Goal: Task Accomplishment & Management: Manage account settings

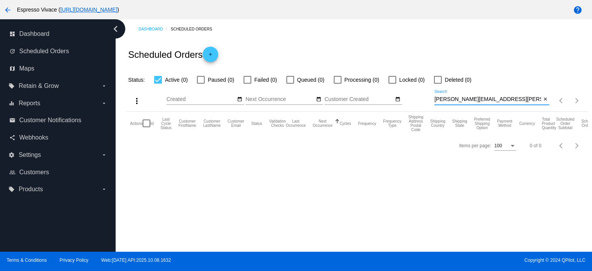
drag, startPoint x: 508, startPoint y: 97, endPoint x: 170, endPoint y: 97, distance: 337.5
click at [166, 97] on div "more_vert Oct Jan Feb Mar [DATE]" at bounding box center [356, 97] width 461 height 27
type input "ahaz"
drag, startPoint x: 203, startPoint y: 77, endPoint x: 212, endPoint y: 91, distance: 16.7
click at [203, 78] on div at bounding box center [201, 80] width 8 height 8
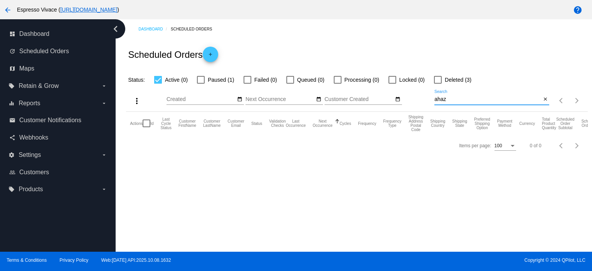
click at [201, 84] on input "Paused (1)" at bounding box center [200, 84] width 0 height 0
checkbox input "true"
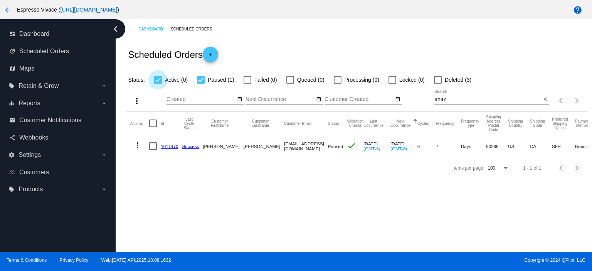
click at [157, 79] on div at bounding box center [158, 80] width 8 height 8
click at [158, 84] on input "Active (0)" at bounding box center [158, 84] width 0 height 0
checkbox input "false"
click at [138, 143] on mat-icon "more_vert" at bounding box center [137, 145] width 9 height 9
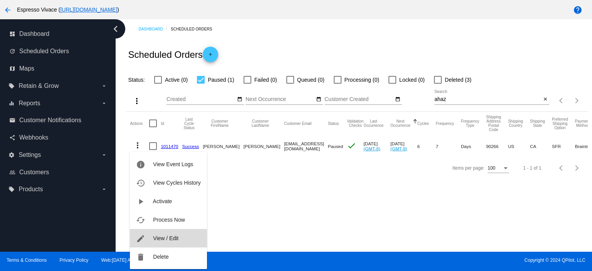
click at [158, 237] on span "View / Edit" at bounding box center [165, 238] width 25 height 6
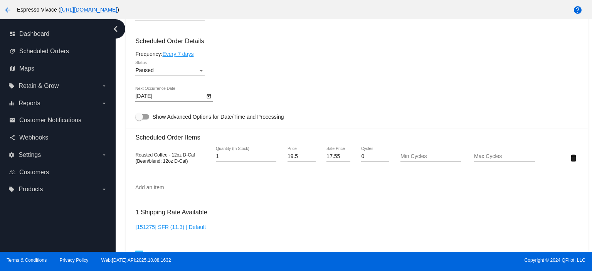
scroll to position [462, 0]
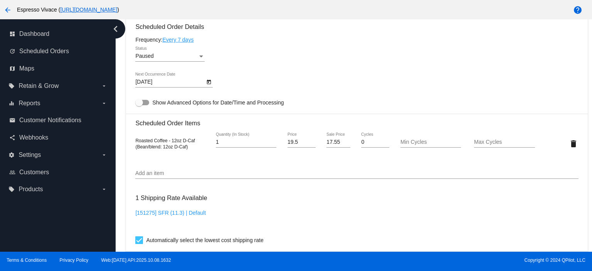
click at [208, 86] on icon "Open calendar" at bounding box center [208, 81] width 5 height 9
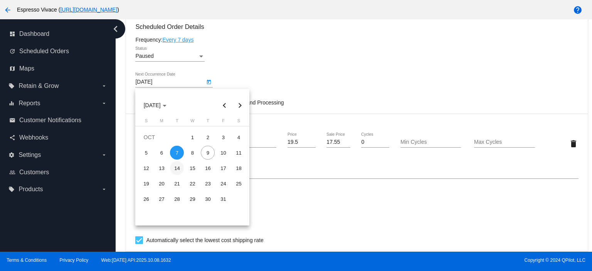
click at [176, 165] on div "14" at bounding box center [177, 168] width 14 height 14
type input "[DATE]"
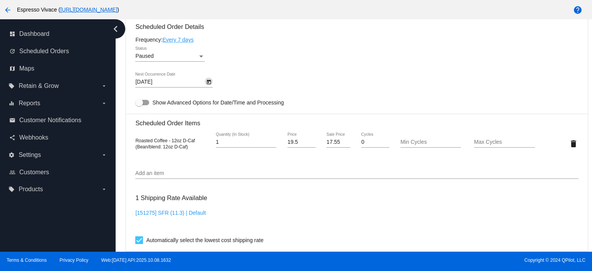
click at [200, 57] on div "Status" at bounding box center [201, 56] width 4 height 2
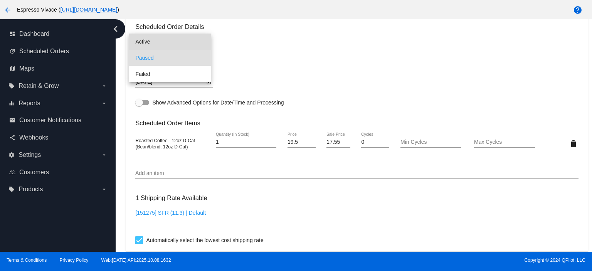
click at [151, 41] on span "Active" at bounding box center [169, 42] width 69 height 16
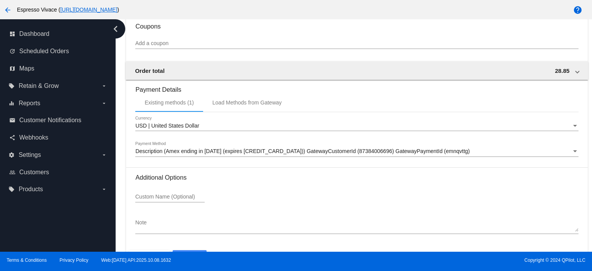
scroll to position [723, 0]
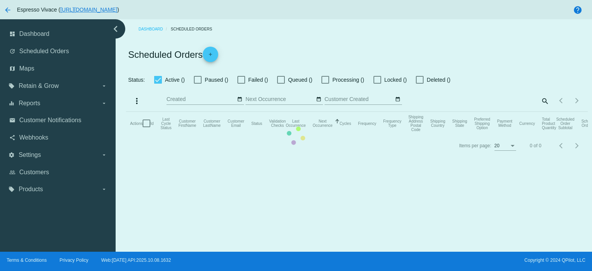
checkbox input "false"
checkbox input "true"
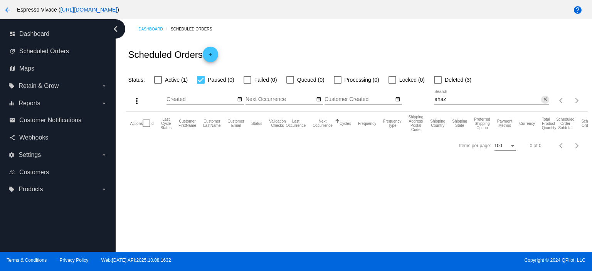
click at [544, 97] on mat-icon "close" at bounding box center [544, 99] width 5 height 6
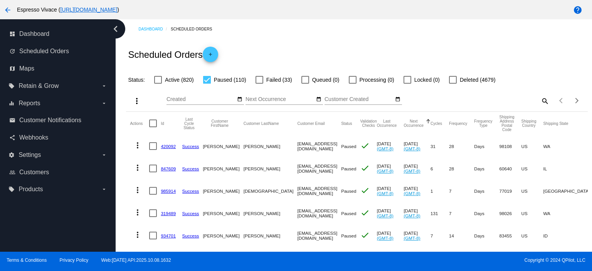
click at [540, 101] on mat-icon "search" at bounding box center [544, 101] width 9 height 12
click at [446, 96] on input "Search" at bounding box center [491, 99] width 115 height 6
click at [156, 80] on div at bounding box center [158, 80] width 8 height 8
click at [158, 84] on input "Active (820)" at bounding box center [158, 84] width 0 height 0
checkbox input "true"
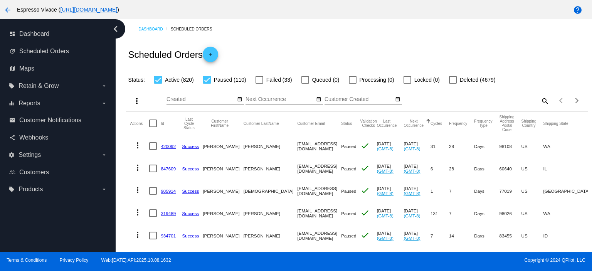
click at [208, 79] on div at bounding box center [207, 80] width 8 height 8
click at [207, 84] on input "Paused (110)" at bounding box center [206, 84] width 0 height 0
checkbox input "false"
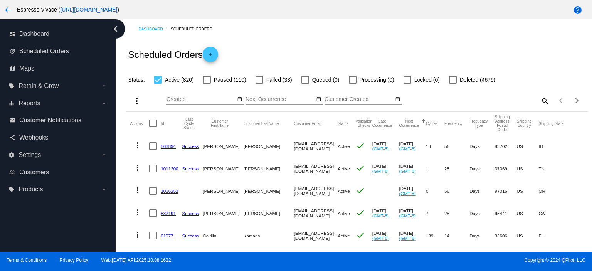
click at [540, 99] on mat-icon "search" at bounding box center [544, 101] width 9 height 12
click at [464, 100] on input "Search" at bounding box center [491, 99] width 115 height 6
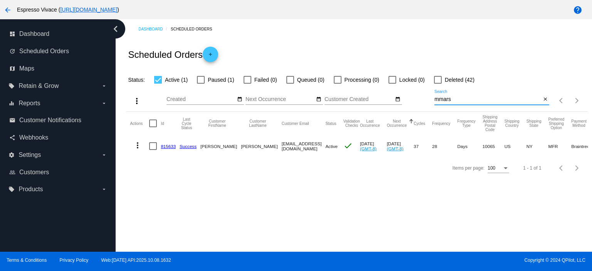
type input "mmars"
click at [139, 144] on mat-icon "more_vert" at bounding box center [137, 145] width 9 height 9
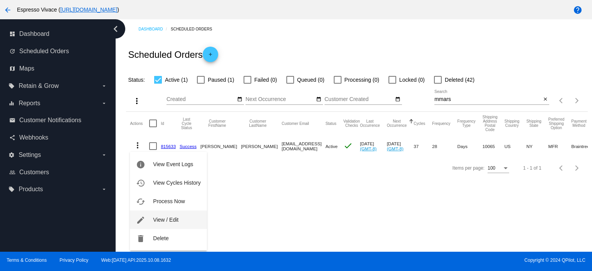
click at [161, 221] on span "View / Edit" at bounding box center [165, 219] width 25 height 6
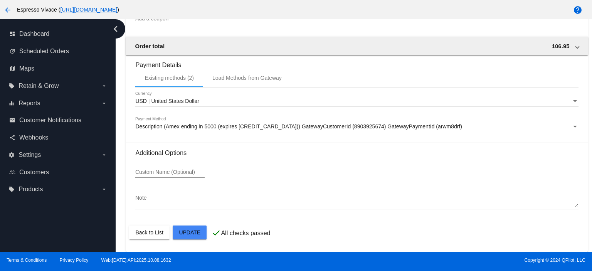
scroll to position [723, 0]
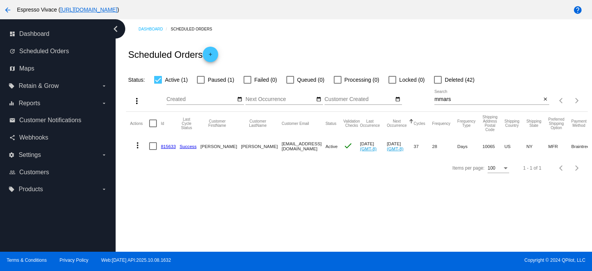
click at [199, 82] on div at bounding box center [201, 80] width 8 height 8
click at [200, 84] on input "Paused (1)" at bounding box center [200, 84] width 0 height 0
checkbox input "true"
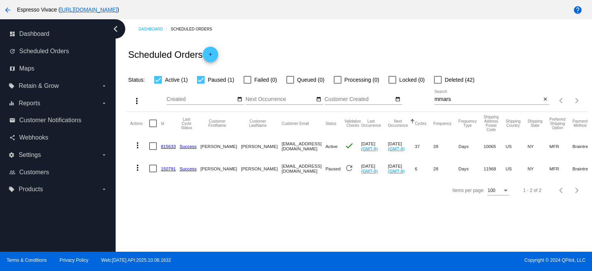
click at [137, 166] on mat-icon "more_vert" at bounding box center [137, 167] width 9 height 9
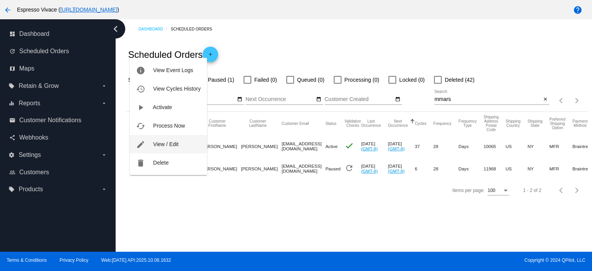
click at [174, 144] on span "View / Edit" at bounding box center [165, 144] width 25 height 6
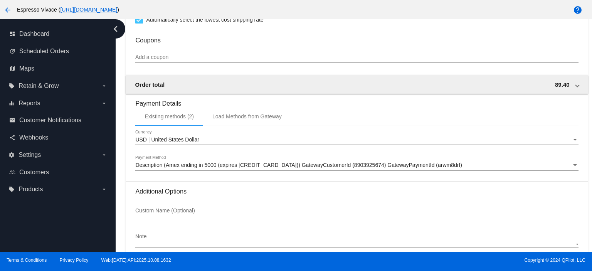
scroll to position [723, 0]
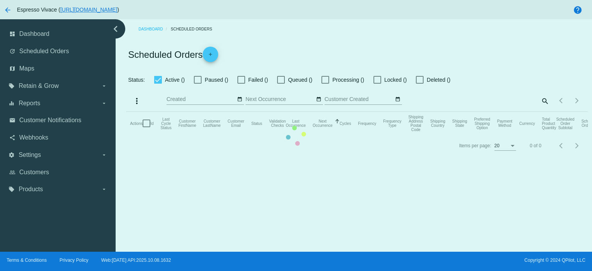
checkbox input "true"
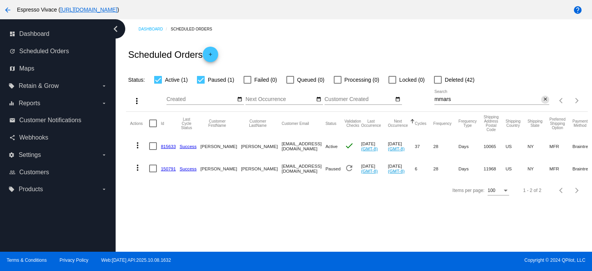
click at [545, 98] on mat-icon "close" at bounding box center [544, 99] width 5 height 6
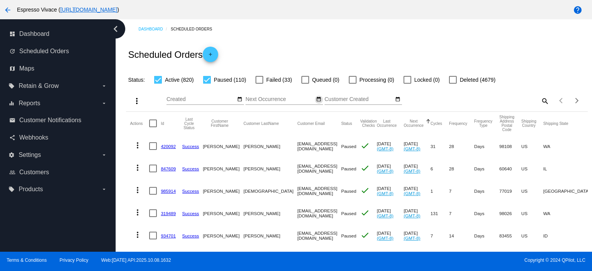
click at [318, 99] on mat-icon "date_range" at bounding box center [318, 99] width 5 height 6
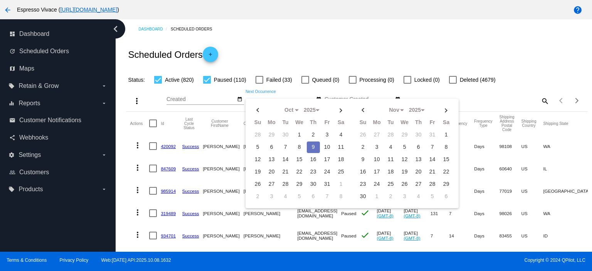
click at [311, 141] on td "9" at bounding box center [313, 147] width 13 height 12
click at [260, 156] on td "12" at bounding box center [257, 160] width 13 height 12
type input "[DATE] - [DATE]"
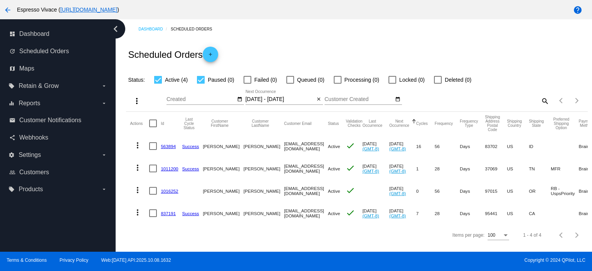
click at [138, 144] on mat-icon "more_vert" at bounding box center [137, 145] width 9 height 9
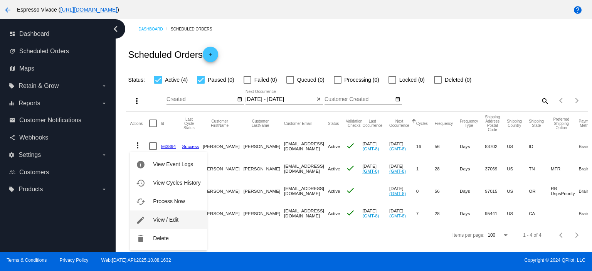
click at [169, 222] on span "View / Edit" at bounding box center [165, 219] width 25 height 6
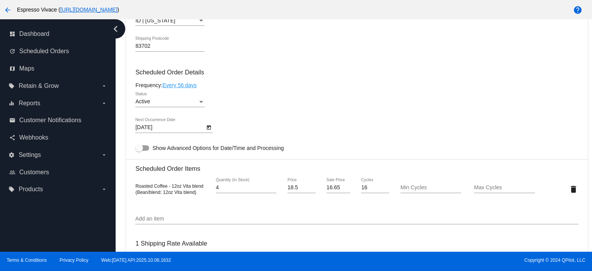
scroll to position [385, 0]
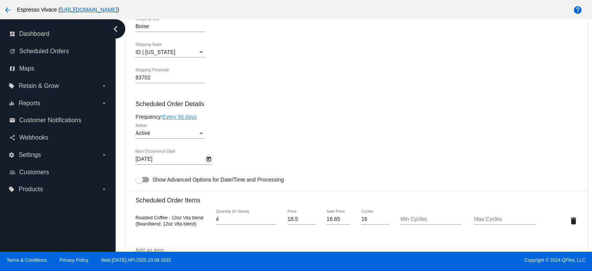
click at [208, 163] on icon "Open calendar" at bounding box center [208, 158] width 5 height 9
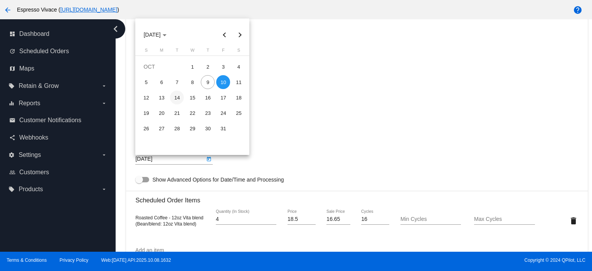
click at [179, 96] on div "14" at bounding box center [177, 98] width 14 height 14
type input "[DATE]"
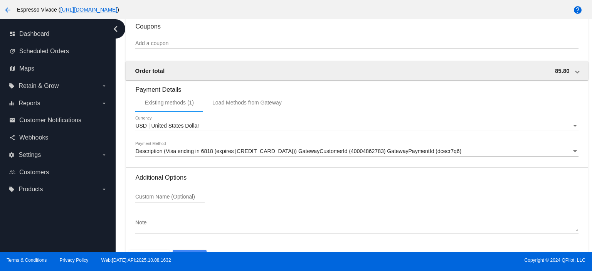
scroll to position [723, 0]
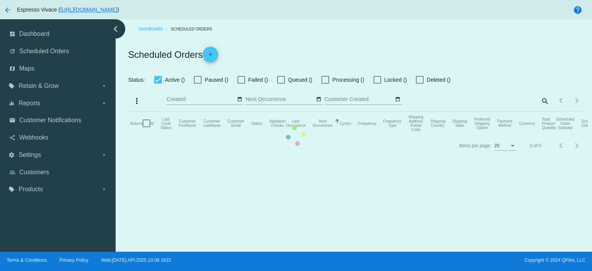
checkbox input "true"
type input "[DATE] - [DATE]"
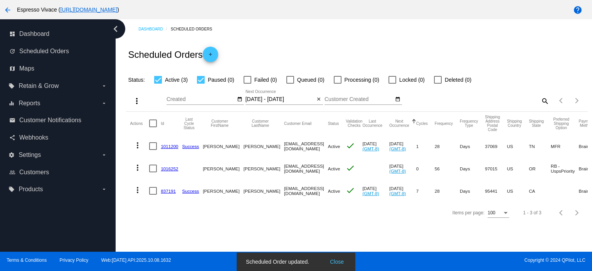
click at [138, 144] on mat-icon "more_vert" at bounding box center [137, 145] width 9 height 9
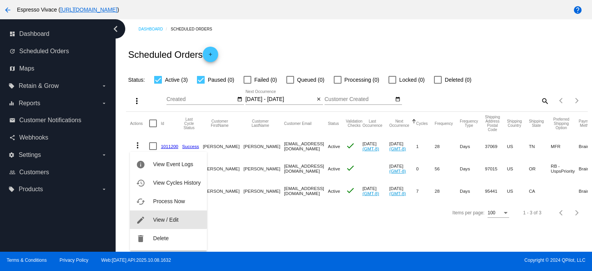
click at [158, 214] on button "edit View / Edit" at bounding box center [168, 219] width 77 height 18
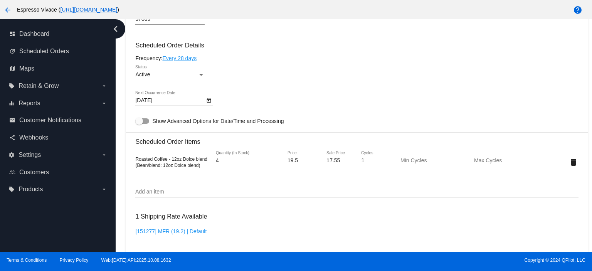
scroll to position [376, 0]
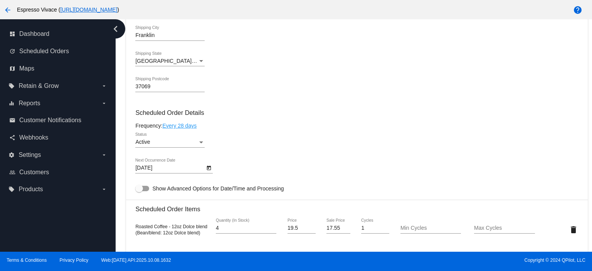
click at [211, 171] on icon "Open calendar" at bounding box center [208, 167] width 5 height 9
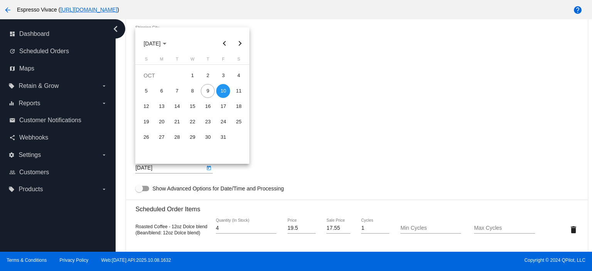
click at [178, 106] on div "14" at bounding box center [177, 106] width 14 height 14
type input "[DATE]"
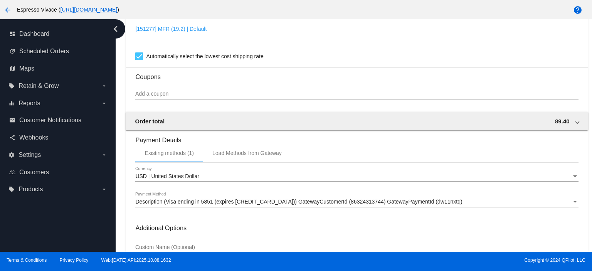
scroll to position [723, 0]
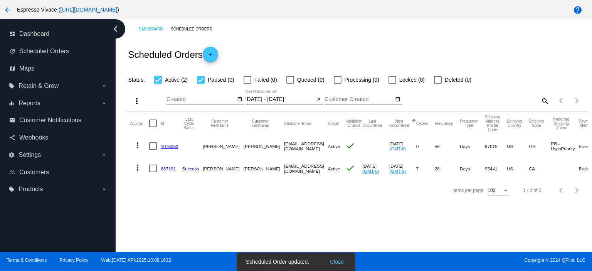
click at [172, 146] on link "1016252" at bounding box center [169, 146] width 17 height 5
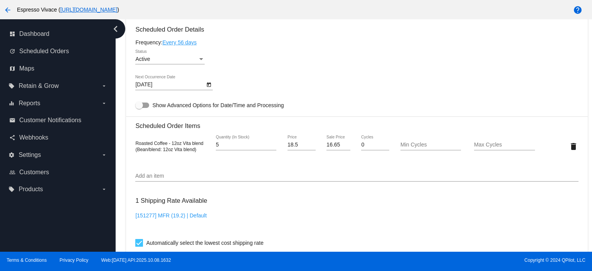
scroll to position [307, 0]
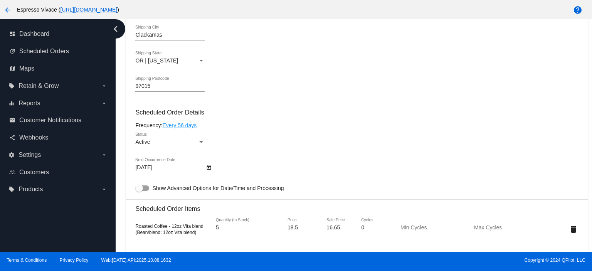
click at [208, 169] on icon "Open calendar" at bounding box center [208, 167] width 5 height 9
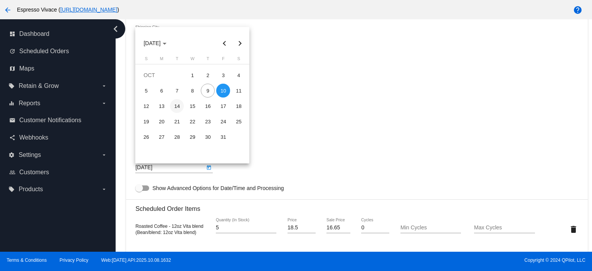
click at [175, 105] on div "14" at bounding box center [177, 106] width 14 height 14
type input "[DATE]"
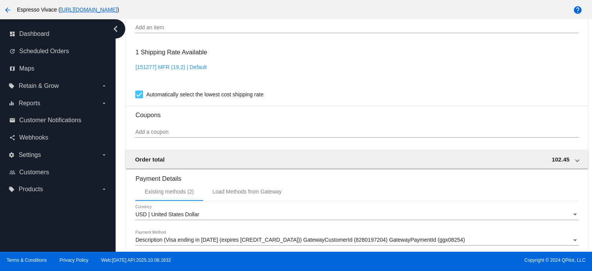
scroll to position [654, 0]
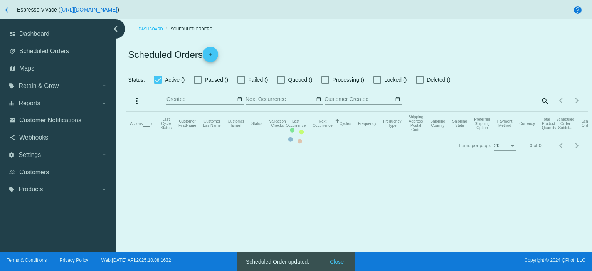
checkbox input "true"
type input "[DATE] - [DATE]"
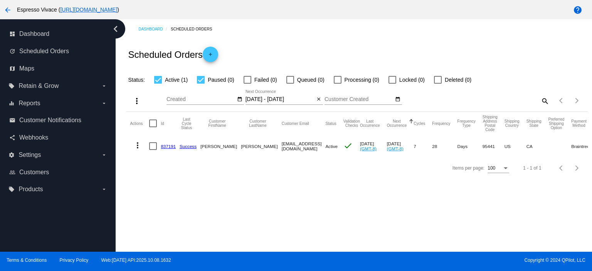
click at [167, 144] on link "837191" at bounding box center [168, 146] width 15 height 5
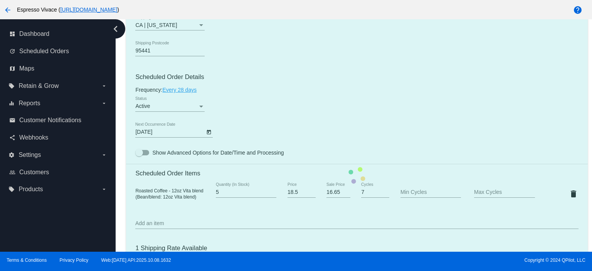
scroll to position [424, 0]
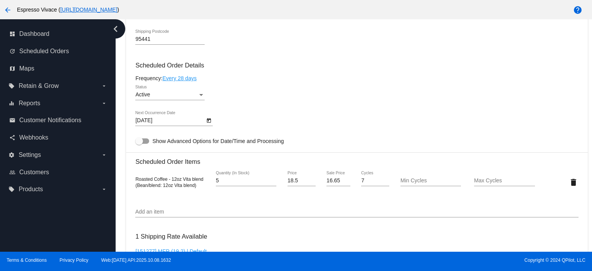
click at [141, 141] on div at bounding box center [139, 141] width 8 height 8
click at [139, 144] on input "Show Advanced Options for Date/Time and Processing" at bounding box center [139, 144] width 0 height 0
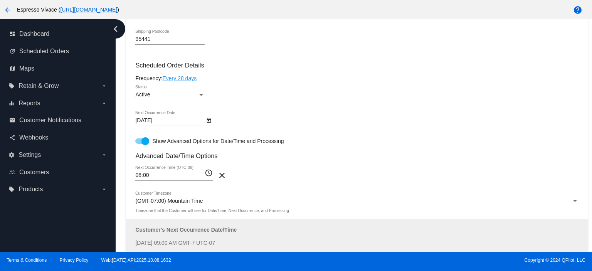
click at [148, 144] on div at bounding box center [145, 141] width 8 height 8
click at [139, 144] on input "Show Advanced Options for Date/Time and Processing" at bounding box center [139, 144] width 0 height 0
checkbox input "false"
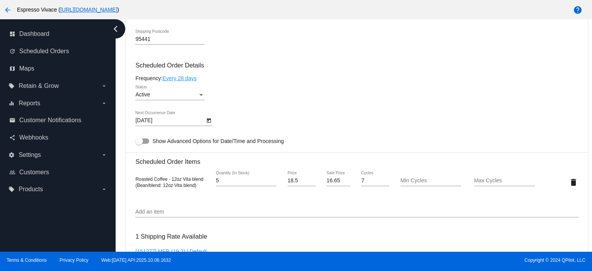
click at [208, 122] on icon "Open calendar" at bounding box center [209, 120] width 4 height 5
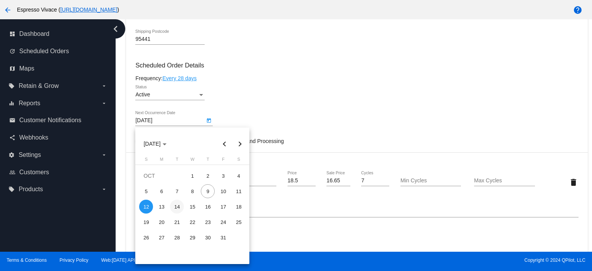
click at [177, 202] on div "14" at bounding box center [177, 207] width 14 height 14
type input "[DATE]"
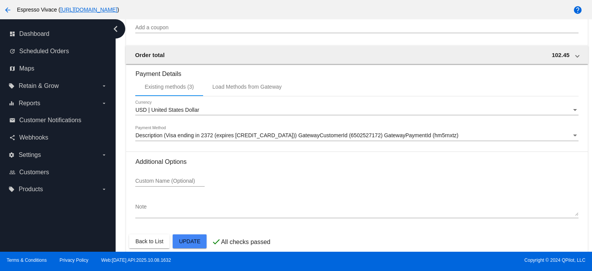
scroll to position [723, 0]
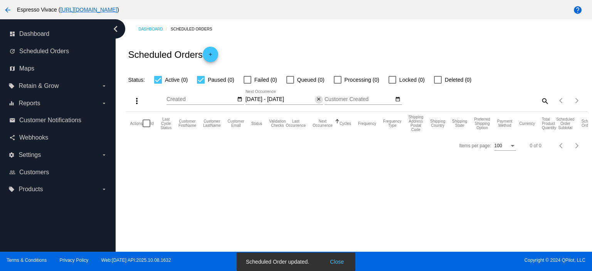
click at [317, 100] on mat-icon "close" at bounding box center [318, 99] width 5 height 6
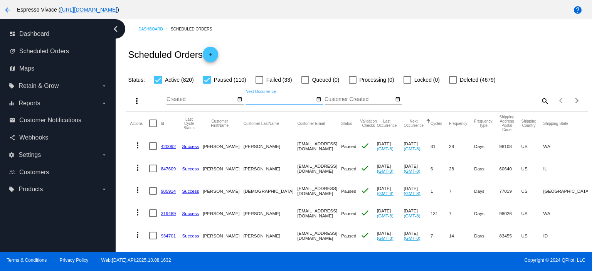
click at [205, 80] on div at bounding box center [207, 80] width 8 height 8
click at [206, 84] on input "Paused (110)" at bounding box center [206, 84] width 0 height 0
checkbox input "false"
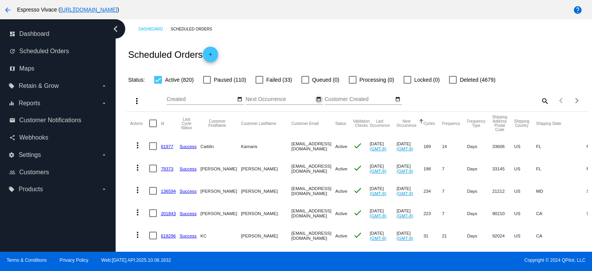
click at [321, 99] on button "date_range" at bounding box center [319, 100] width 8 height 8
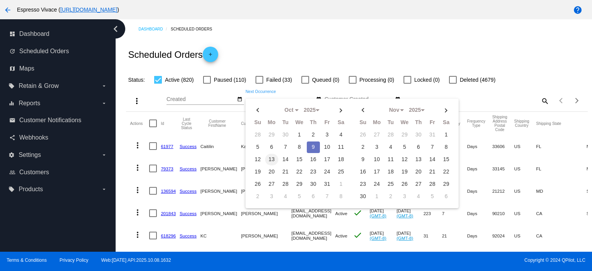
click at [271, 157] on td "13" at bounding box center [271, 160] width 13 height 12
click at [286, 157] on td "14" at bounding box center [285, 160] width 13 height 12
type input "[DATE] - [DATE]"
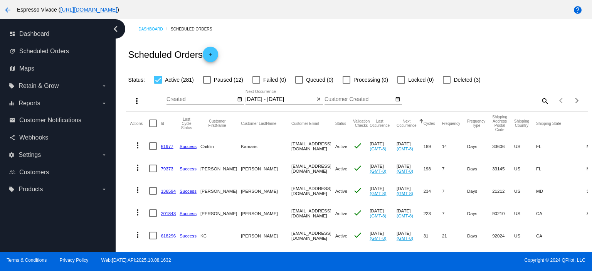
scroll to position [39, 0]
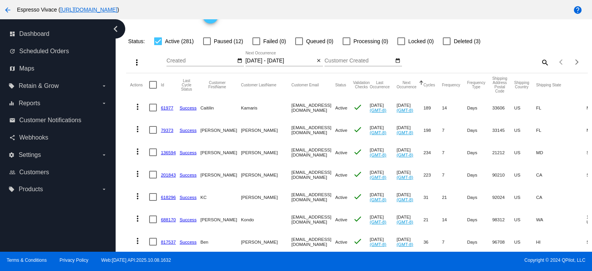
click at [169, 198] on link "618296" at bounding box center [168, 197] width 15 height 5
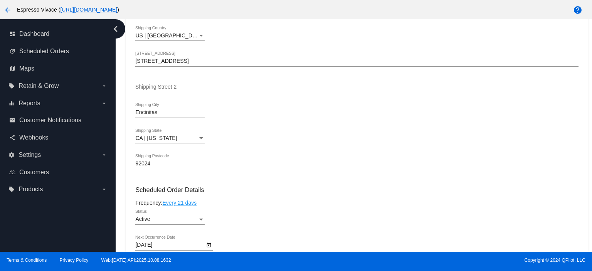
scroll to position [453, 0]
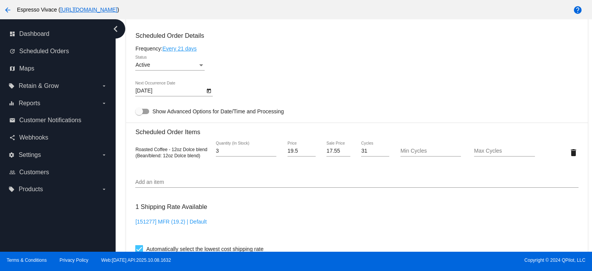
click at [208, 91] on icon "Open calendar" at bounding box center [209, 91] width 4 height 5
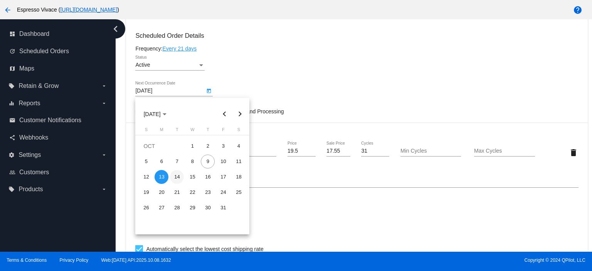
click at [178, 176] on div "14" at bounding box center [177, 177] width 14 height 14
type input "[DATE]"
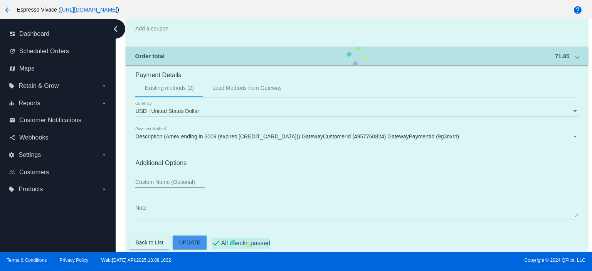
scroll to position [723, 0]
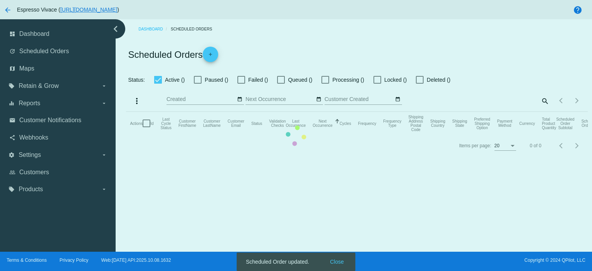
type input "[DATE] - [DATE]"
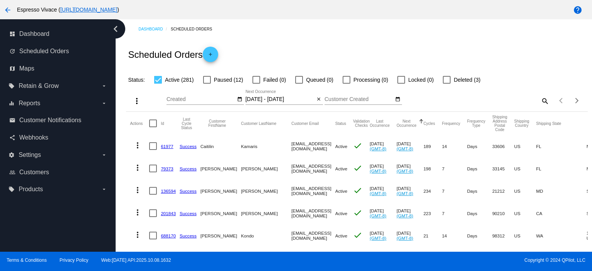
scroll to position [39, 0]
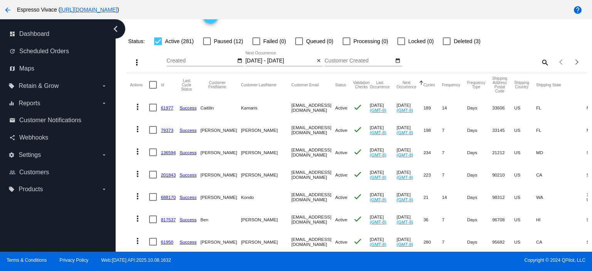
click at [169, 198] on link "688170" at bounding box center [168, 197] width 15 height 5
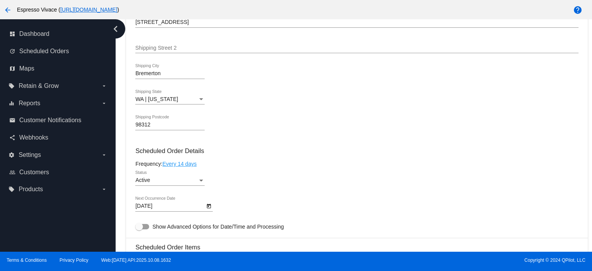
scroll to position [338, 0]
click at [211, 207] on button "Open calendar" at bounding box center [209, 206] width 8 height 8
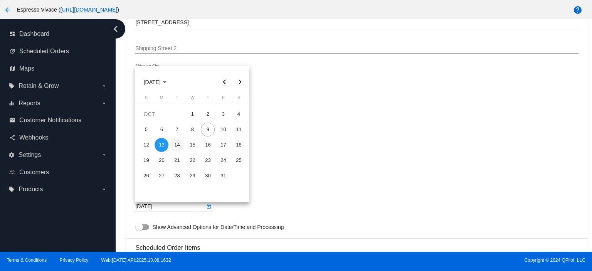
click at [175, 144] on div "14" at bounding box center [177, 145] width 14 height 14
type input "[DATE]"
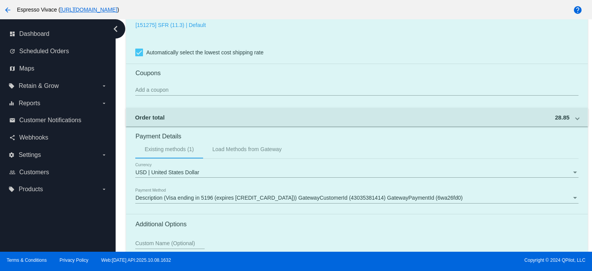
scroll to position [723, 0]
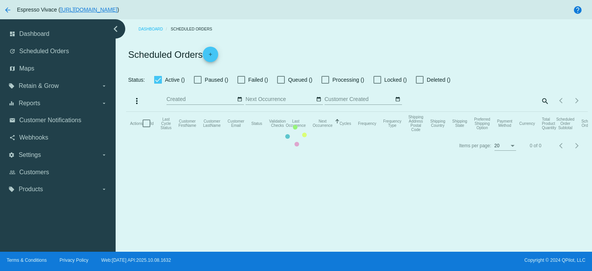
type input "[DATE] - [DATE]"
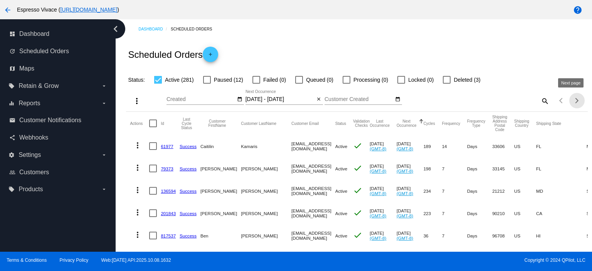
click at [572, 99] on div "Next page" at bounding box center [574, 100] width 5 height 5
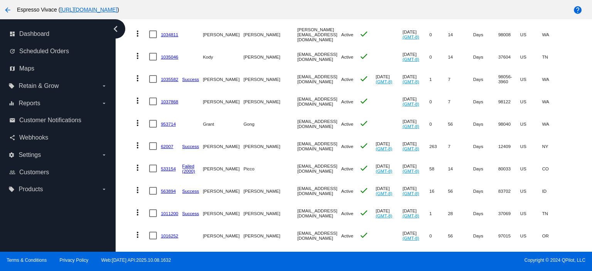
scroll to position [1720, 0]
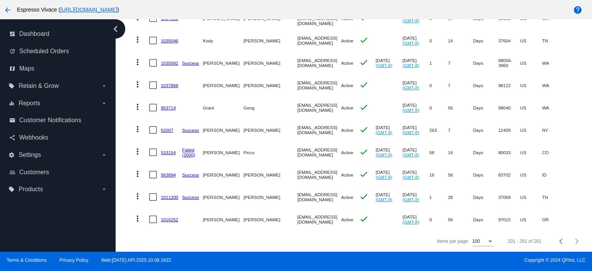
click at [167, 217] on link "1016252" at bounding box center [169, 219] width 17 height 5
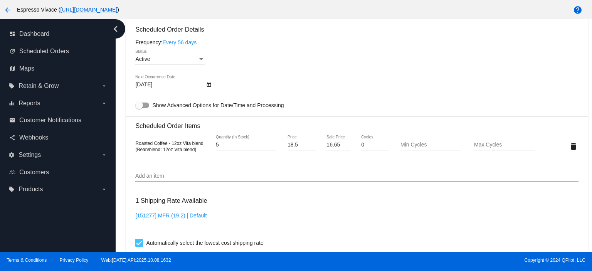
scroll to position [385, 0]
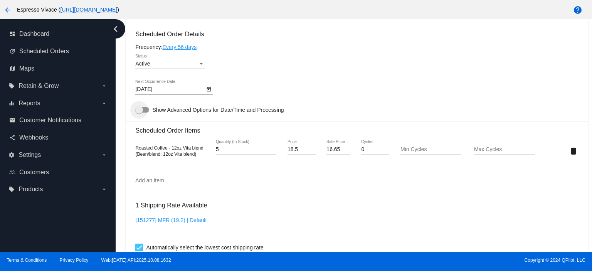
click at [145, 110] on div at bounding box center [142, 109] width 14 height 5
click at [139, 112] on input "Show Advanced Options for Date/Time and Processing" at bounding box center [139, 112] width 0 height 0
checkbox input "true"
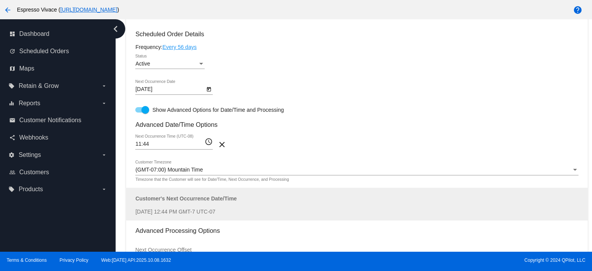
click at [208, 145] on mat-icon "access_time" at bounding box center [209, 141] width 8 height 9
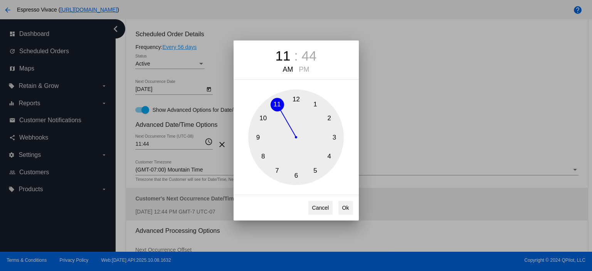
click at [263, 154] on button "8" at bounding box center [262, 156] width 13 height 13
click at [301, 55] on div "44" at bounding box center [305, 55] width 15 height 15
click at [296, 97] on button "0" at bounding box center [295, 98] width 13 height 13
click at [346, 205] on button "Ok" at bounding box center [345, 208] width 15 height 14
type input "08:00"
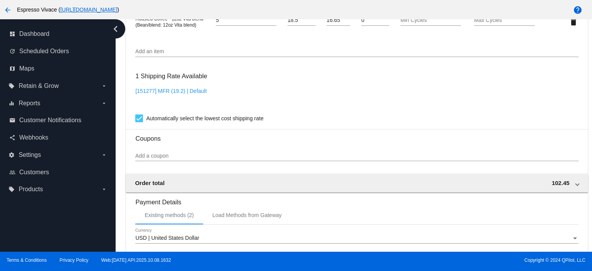
scroll to position [828, 0]
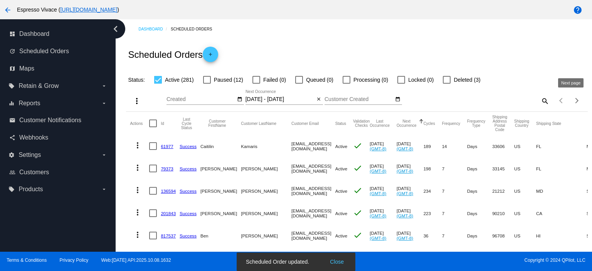
click at [572, 99] on span "Next page" at bounding box center [576, 101] width 15 height 4
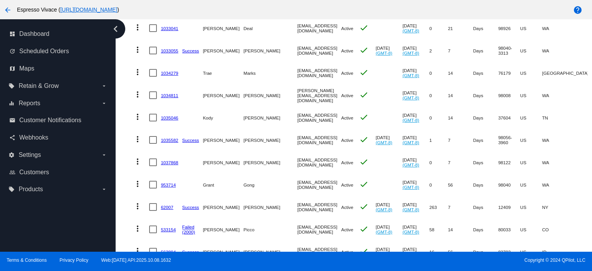
scroll to position [1720, 0]
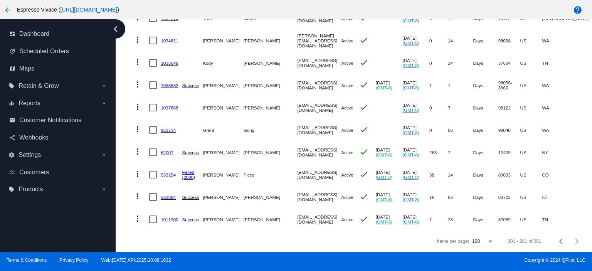
click at [171, 217] on link "1011200" at bounding box center [169, 219] width 17 height 5
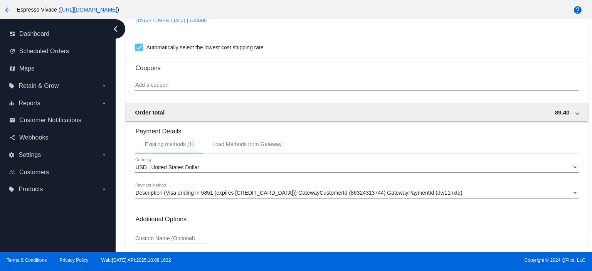
scroll to position [462, 0]
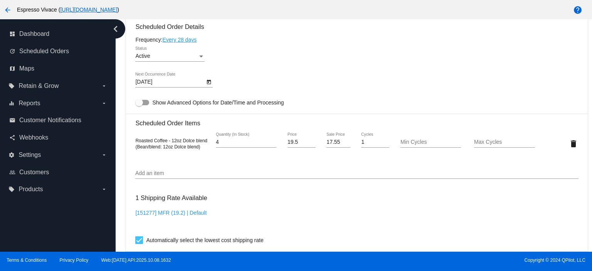
click at [145, 103] on div at bounding box center [142, 102] width 14 height 5
click at [139, 105] on input "Show Advanced Options for Date/Time and Processing" at bounding box center [139, 105] width 0 height 0
checkbox input "true"
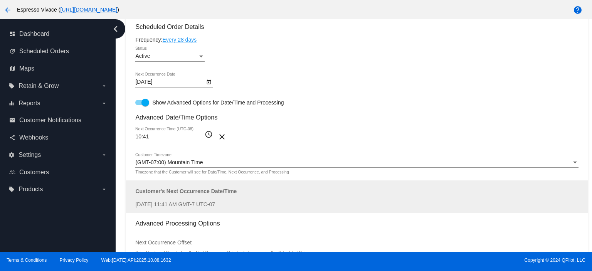
click at [210, 137] on mat-icon "access_time" at bounding box center [209, 134] width 8 height 9
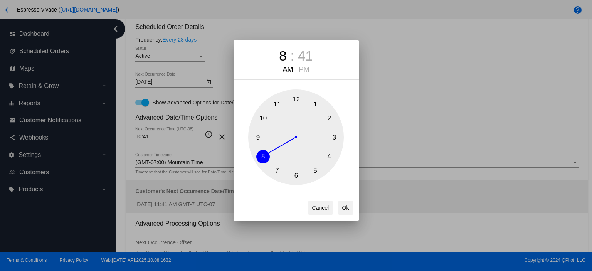
click at [263, 155] on button "8" at bounding box center [262, 156] width 13 height 13
click at [307, 57] on div "41" at bounding box center [305, 55] width 15 height 15
click at [296, 97] on button "0" at bounding box center [295, 98] width 13 height 13
click at [346, 203] on button "Ok" at bounding box center [345, 208] width 15 height 14
type input "08:00"
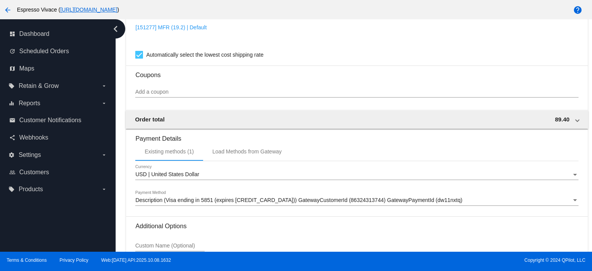
scroll to position [898, 0]
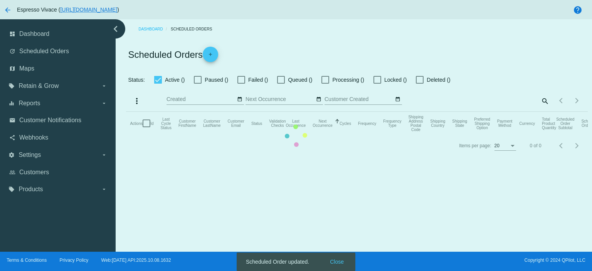
type input "[DATE] - [DATE]"
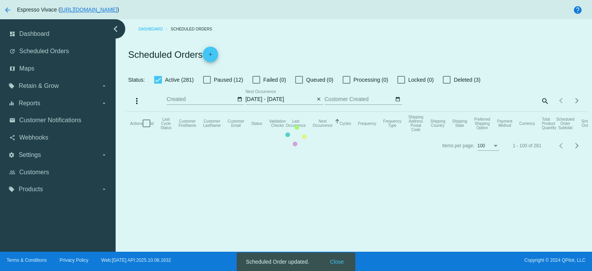
click at [576, 101] on span "Next page" at bounding box center [576, 101] width 15 height 4
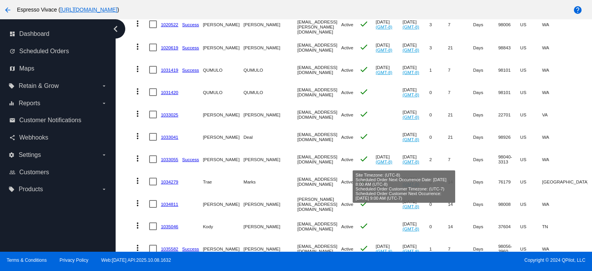
scroll to position [1720, 0]
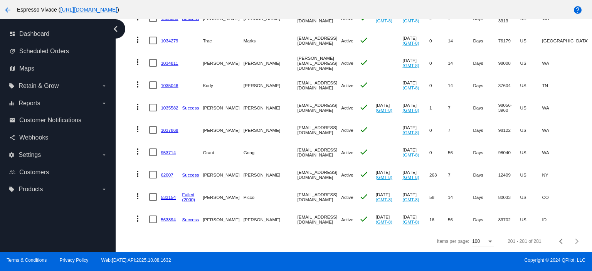
click at [169, 150] on link "953714" at bounding box center [168, 152] width 15 height 5
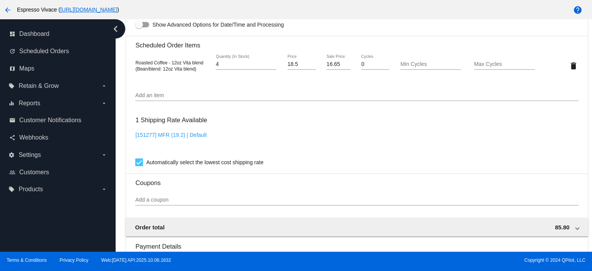
scroll to position [385, 0]
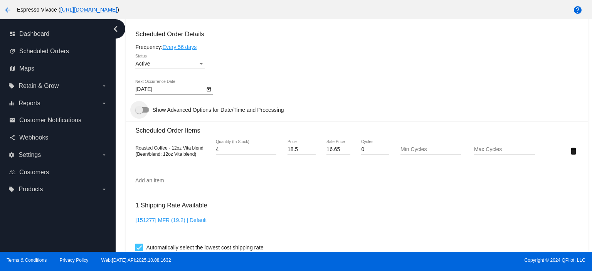
click at [148, 110] on div at bounding box center [142, 109] width 14 height 5
click at [139, 112] on input "Show Advanced Options for Date/Time and Processing" at bounding box center [139, 112] width 0 height 0
checkbox input "true"
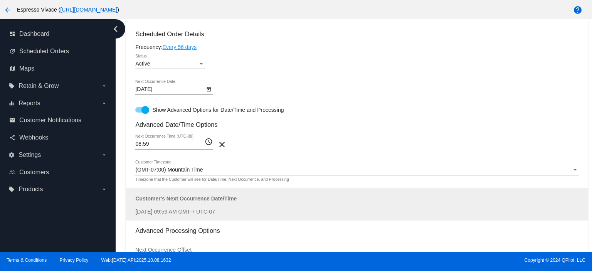
click at [208, 143] on mat-icon "access_time" at bounding box center [209, 141] width 8 height 9
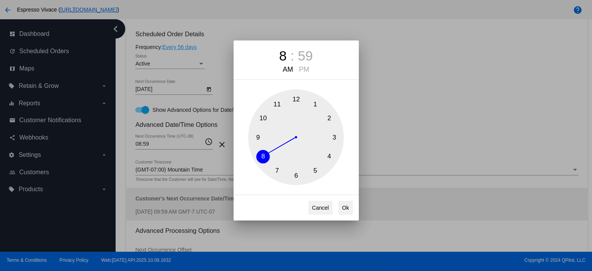
click at [305, 53] on div "59" at bounding box center [305, 55] width 15 height 15
click at [297, 96] on button "0" at bounding box center [295, 98] width 13 height 13
click at [346, 211] on button "Ok" at bounding box center [345, 208] width 15 height 14
type input "08:00"
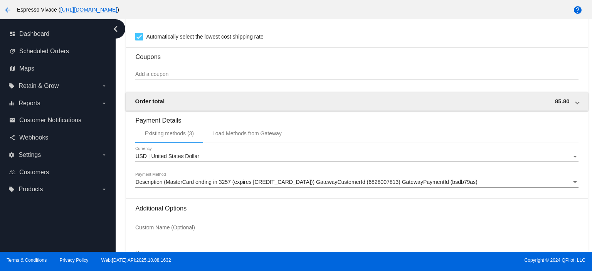
scroll to position [828, 0]
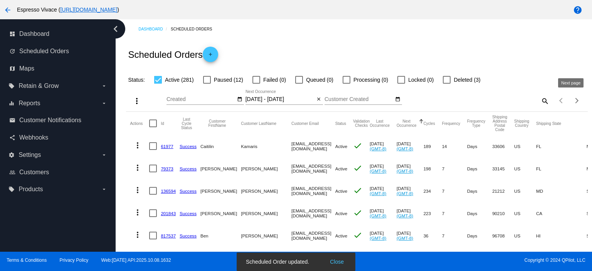
click at [572, 100] on div "Next page" at bounding box center [574, 100] width 5 height 5
click at [572, 101] on div "Next page" at bounding box center [574, 100] width 5 height 5
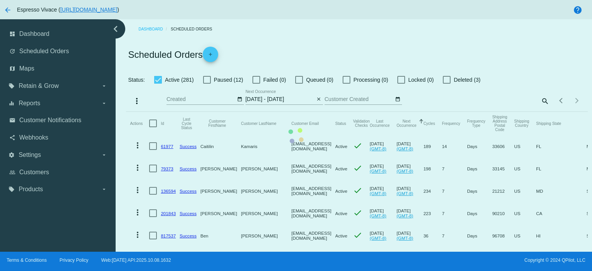
drag, startPoint x: 591, startPoint y: 67, endPoint x: 579, endPoint y: 59, distance: 15.0
click at [589, 122] on div "Dashboard Scheduled Orders Scheduled Orders add Status: Active (281) Paused (12…" at bounding box center [354, 135] width 476 height 232
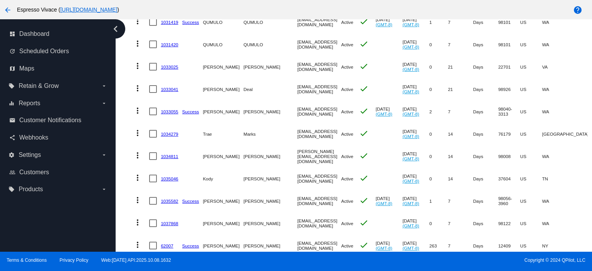
scroll to position [1720, 0]
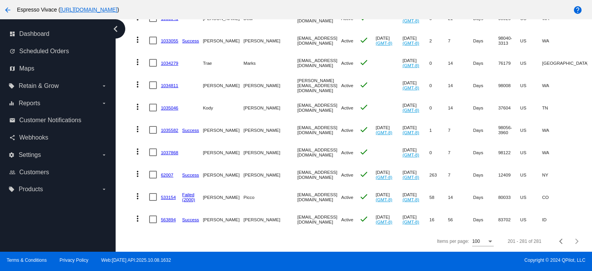
click at [170, 172] on link "62007" at bounding box center [167, 174] width 12 height 5
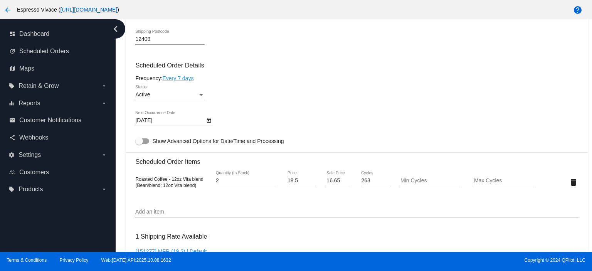
scroll to position [424, 0]
click at [146, 143] on div at bounding box center [142, 140] width 14 height 5
click at [139, 144] on input "Show Advanced Options for Date/Time and Processing" at bounding box center [139, 144] width 0 height 0
checkbox input "true"
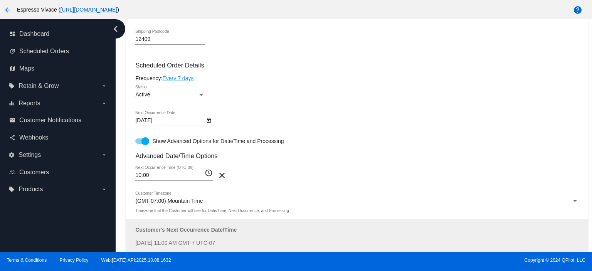
click at [206, 172] on mat-icon "access_time" at bounding box center [209, 172] width 8 height 9
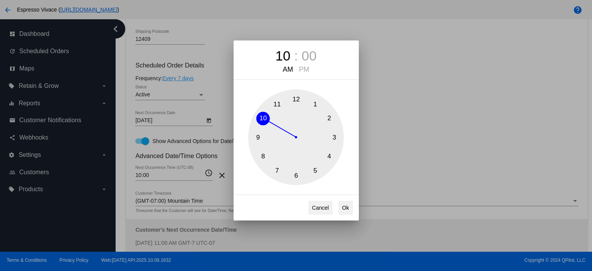
click at [261, 156] on button "8" at bounding box center [262, 156] width 13 height 13
click at [345, 206] on button "Ok" at bounding box center [345, 208] width 15 height 14
type input "08:00"
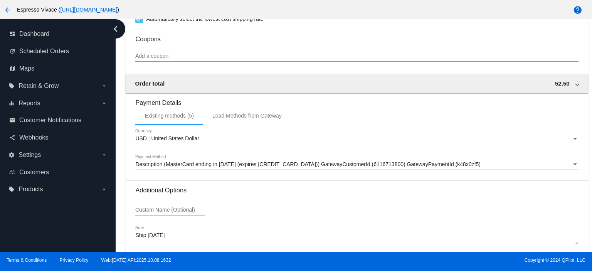
scroll to position [898, 0]
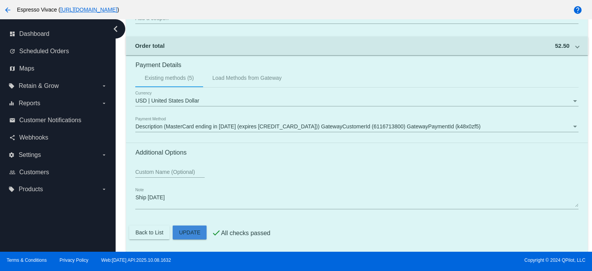
drag, startPoint x: 186, startPoint y: 234, endPoint x: 157, endPoint y: 234, distance: 29.3
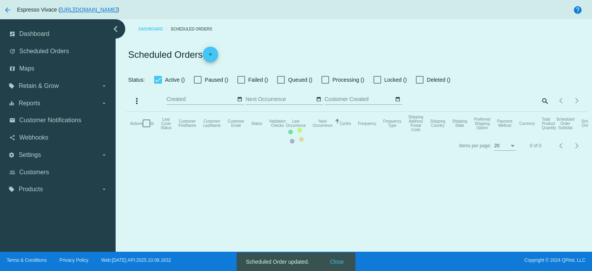
type input "[DATE] - [DATE]"
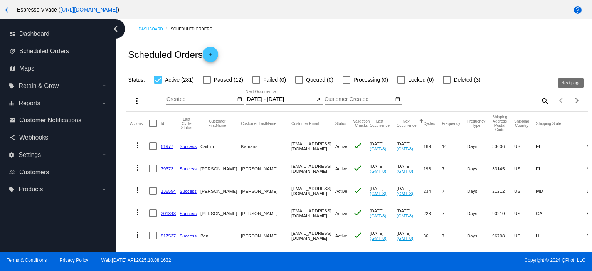
click at [571, 99] on span "Next page" at bounding box center [576, 101] width 15 height 4
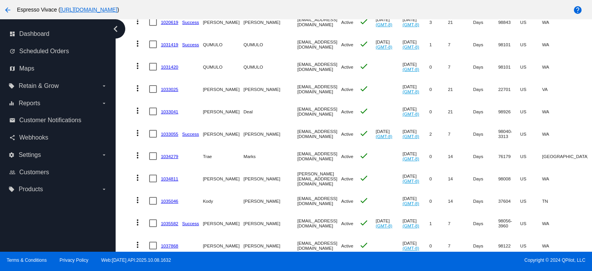
scroll to position [1720, 0]
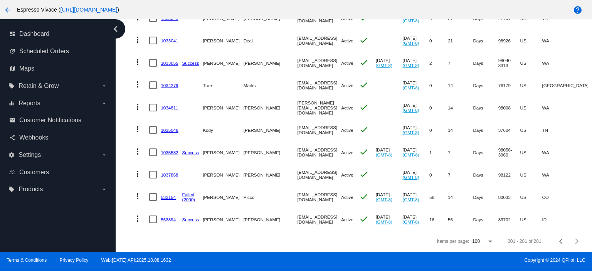
click at [168, 195] on link "533154" at bounding box center [168, 197] width 15 height 5
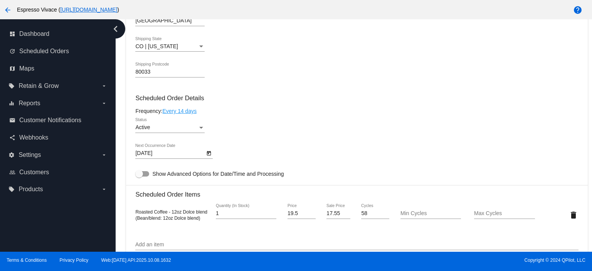
scroll to position [424, 0]
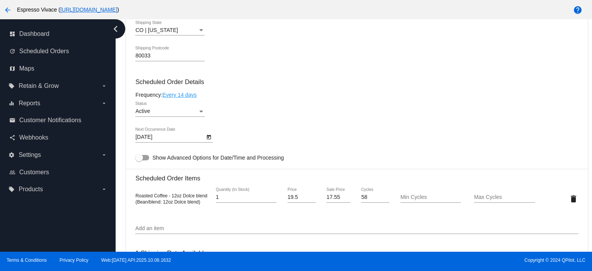
click at [146, 159] on div at bounding box center [142, 157] width 14 height 5
click at [139, 160] on input "Show Advanced Options for Date/Time and Processing" at bounding box center [139, 160] width 0 height 0
checkbox input "true"
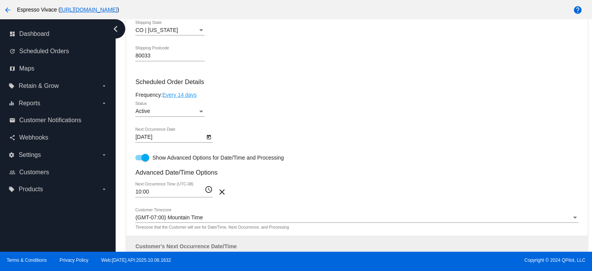
click at [208, 191] on mat-icon "access_time" at bounding box center [209, 189] width 8 height 9
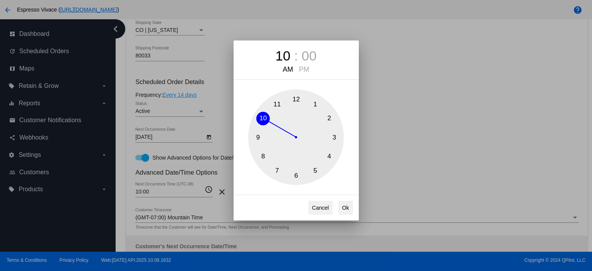
click at [264, 154] on button "8" at bounding box center [262, 156] width 13 height 13
click at [342, 206] on button "Ok" at bounding box center [345, 208] width 15 height 14
type input "08:00"
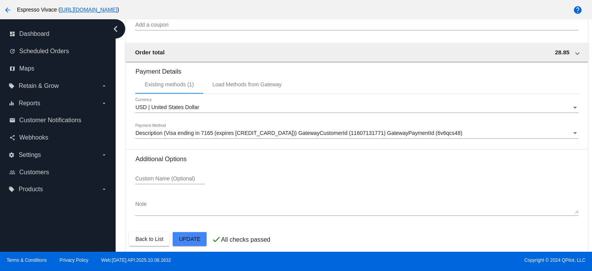
scroll to position [914, 0]
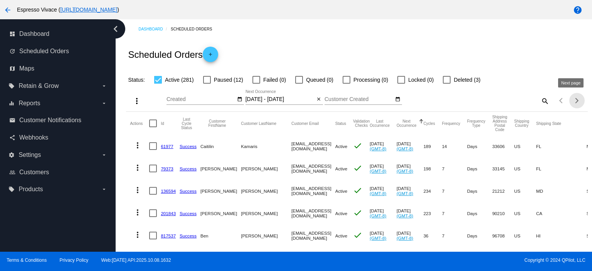
click at [576, 99] on span "Next page" at bounding box center [576, 101] width 15 height 4
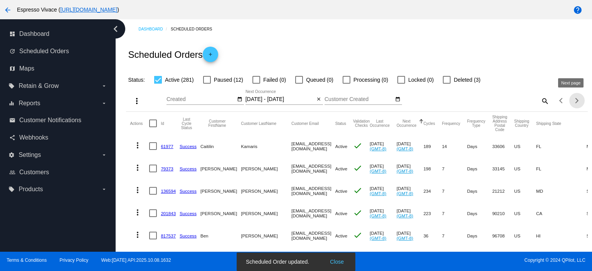
click at [576, 99] on span "Next page" at bounding box center [576, 101] width 15 height 4
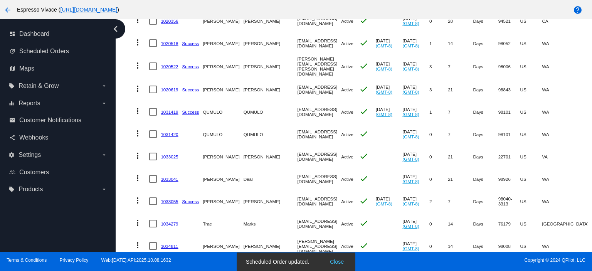
scroll to position [1720, 0]
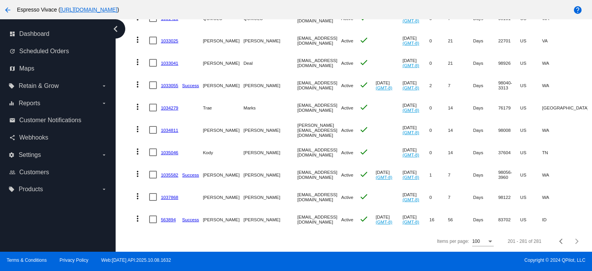
click at [168, 217] on link "563894" at bounding box center [168, 219] width 15 height 5
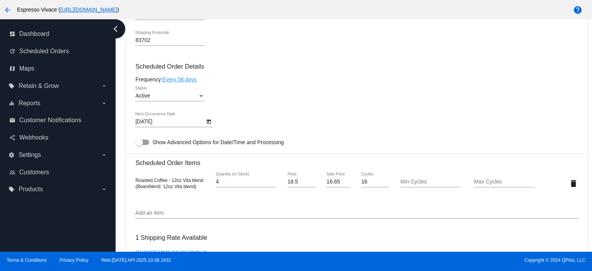
scroll to position [424, 0]
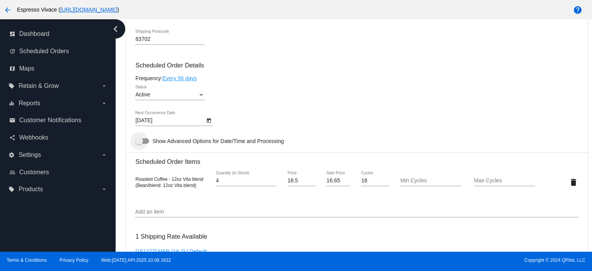
click at [148, 141] on div at bounding box center [142, 140] width 14 height 5
click at [139, 144] on input "Show Advanced Options for Date/Time and Processing" at bounding box center [139, 144] width 0 height 0
checkbox input "true"
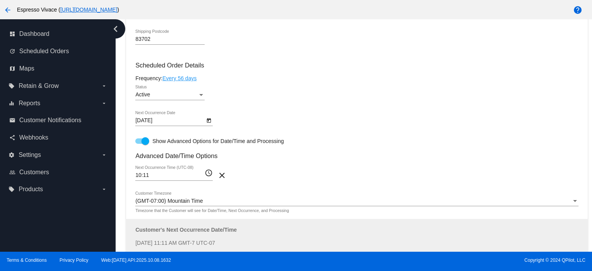
click at [208, 175] on mat-icon "access_time" at bounding box center [209, 172] width 8 height 9
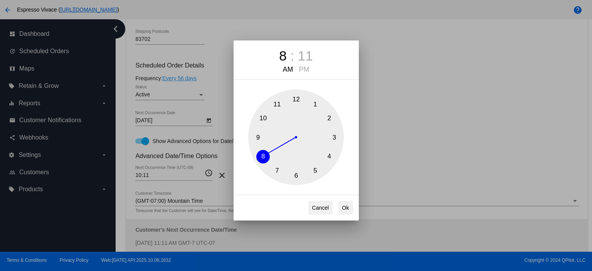
drag, startPoint x: 262, startPoint y: 151, endPoint x: 299, endPoint y: 98, distance: 64.5
click at [262, 151] on button "8" at bounding box center [262, 156] width 13 height 13
click at [306, 54] on div "11" at bounding box center [305, 55] width 15 height 15
click at [295, 97] on button "0" at bounding box center [295, 98] width 13 height 13
click at [350, 207] on button "Ok" at bounding box center [345, 208] width 15 height 14
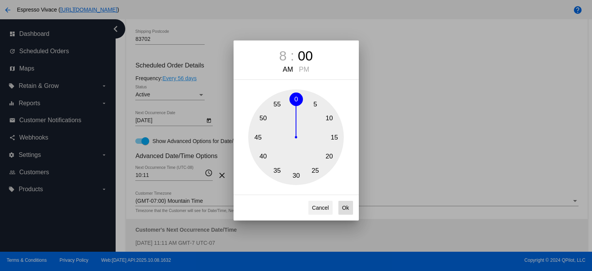
type input "08:00"
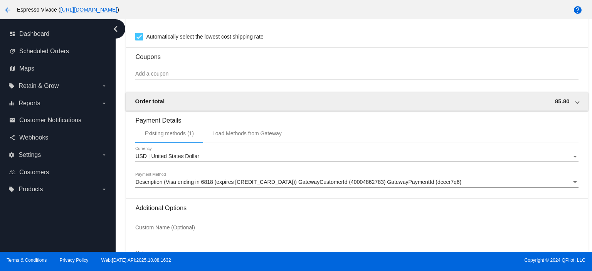
scroll to position [898, 0]
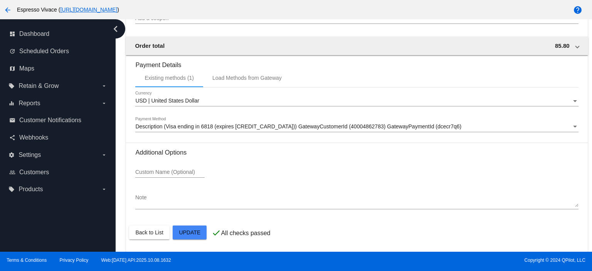
drag, startPoint x: 181, startPoint y: 230, endPoint x: 176, endPoint y: 228, distance: 5.9
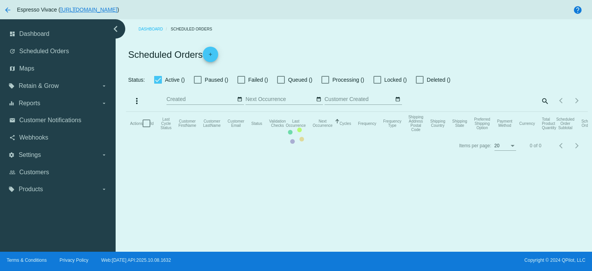
type input "[DATE] - [DATE]"
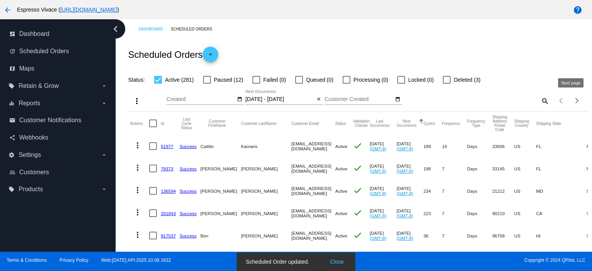
click at [572, 99] on div "Next page" at bounding box center [574, 100] width 5 height 5
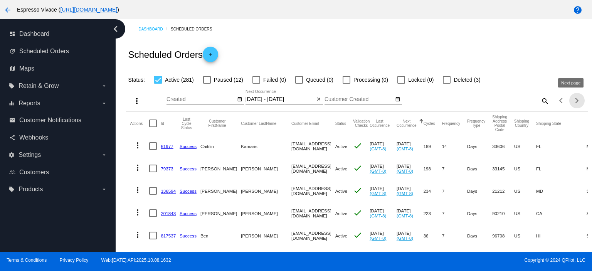
click at [572, 99] on div "Next page" at bounding box center [574, 100] width 5 height 5
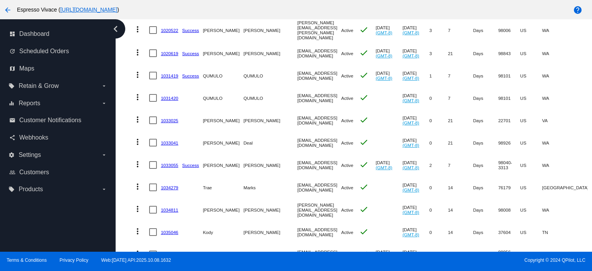
scroll to position [1720, 0]
